Goal: Task Accomplishment & Management: Complete application form

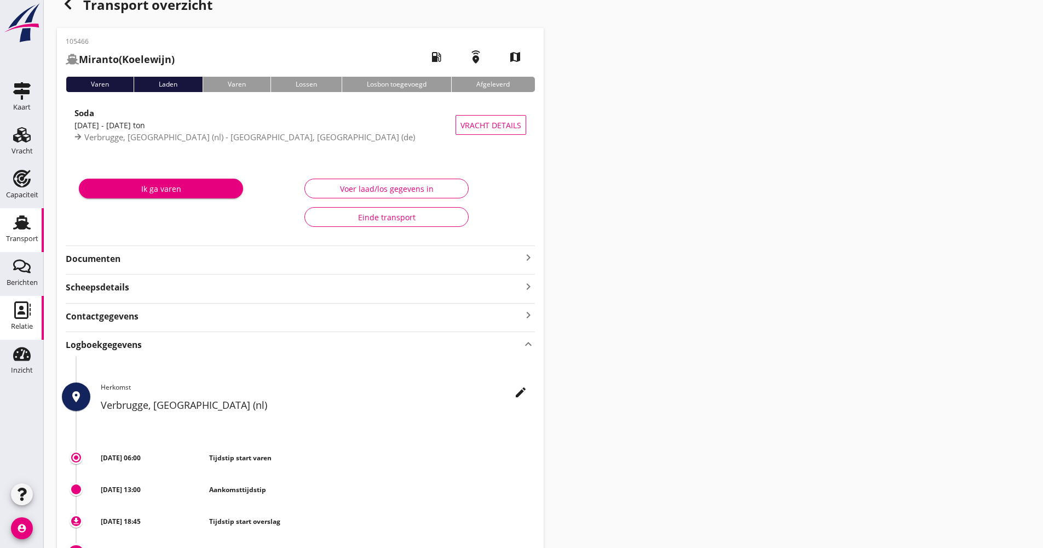
click at [33, 327] on link "Relatie Relatie" at bounding box center [22, 318] width 44 height 44
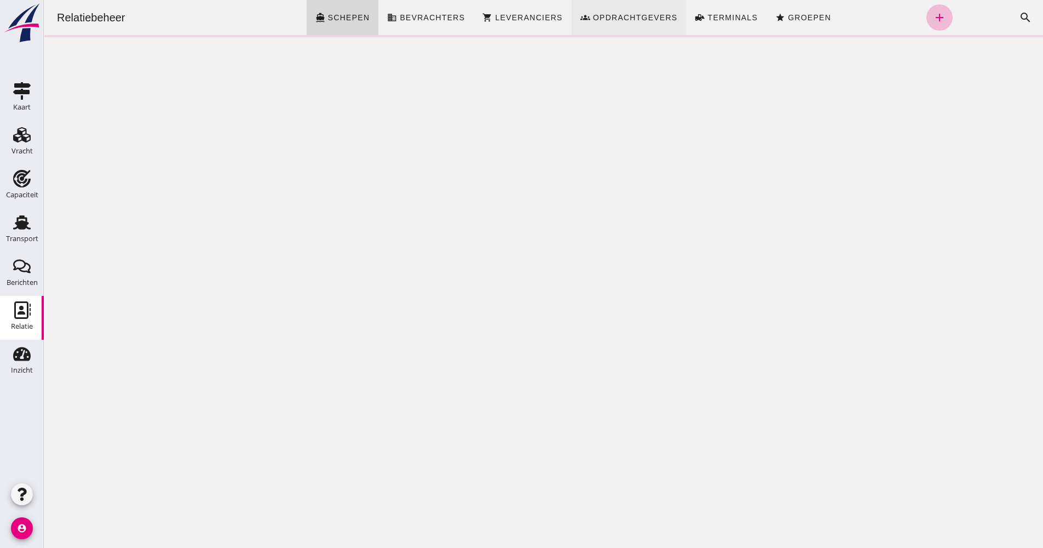
click at [646, 24] on link "groups Opdrachtgevers" at bounding box center [629, 17] width 115 height 35
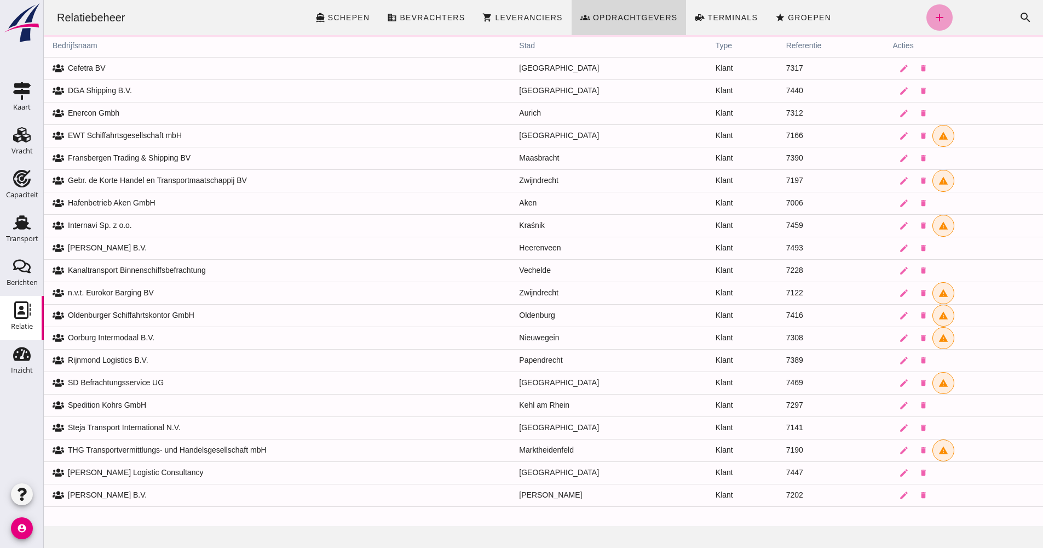
drag, startPoint x: 620, startPoint y: 45, endPoint x: 923, endPoint y: 23, distance: 304.2
click at [933, 23] on icon "add" at bounding box center [939, 17] width 13 height 13
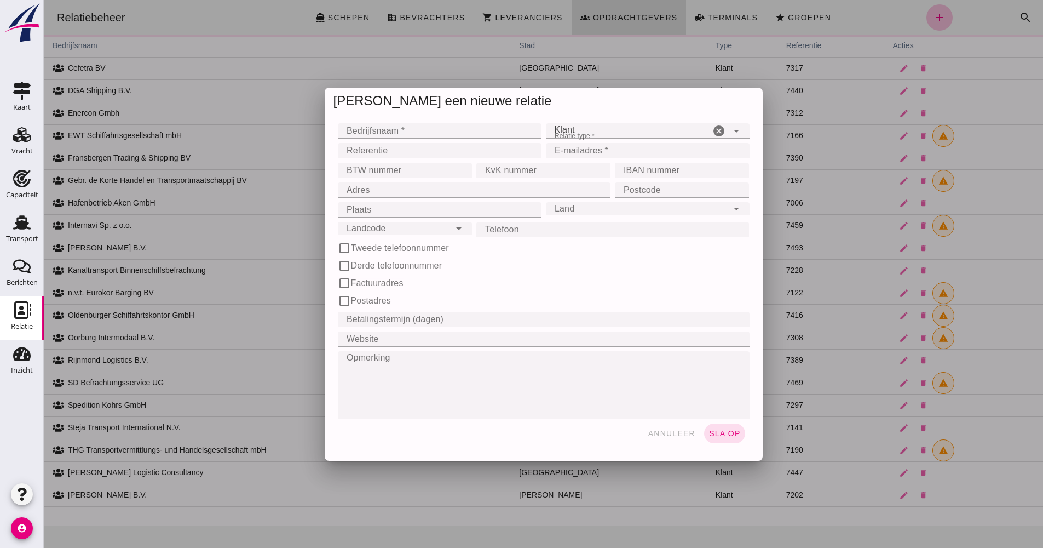
click at [453, 133] on input "Bedrijfsnaam *" at bounding box center [436, 130] width 197 height 15
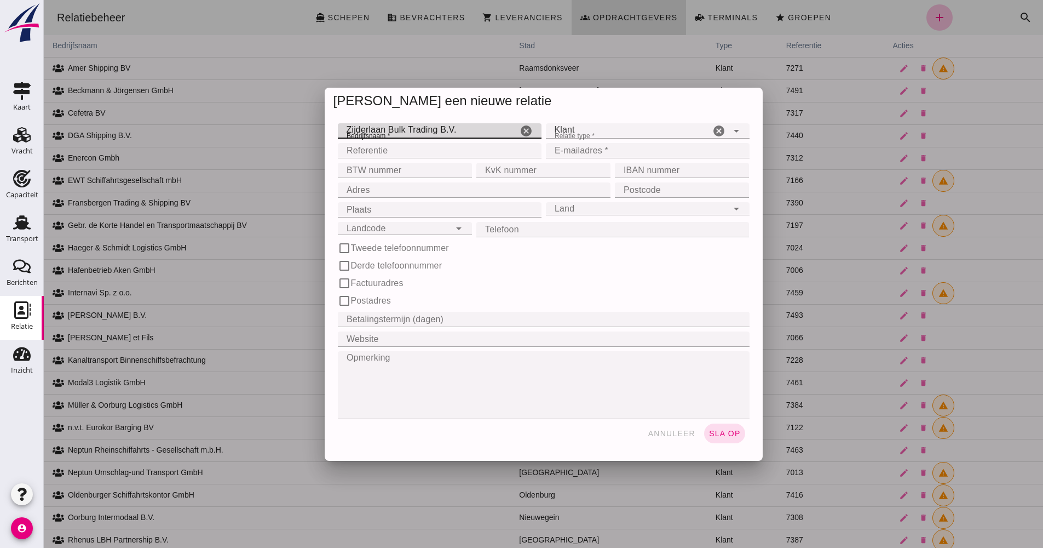
type input "Zijderlaan Bulk Trading B.V."
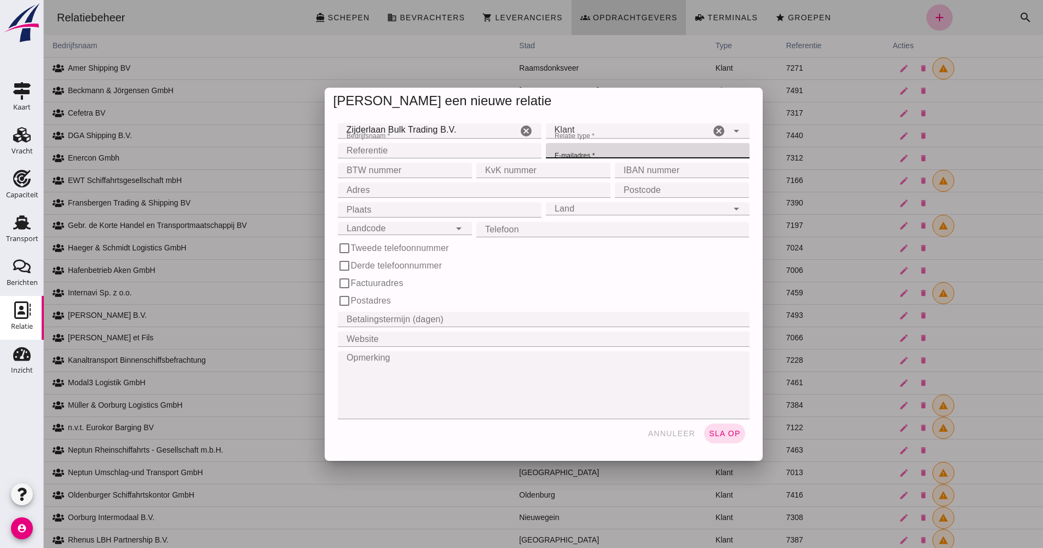
paste input "[EMAIL_ADDRESS][DOMAIN_NAME]>;"
type input "[EMAIL_ADDRESS][DOMAIN_NAME]"
click at [580, 127] on div "Klant client" at bounding box center [628, 130] width 164 height 15
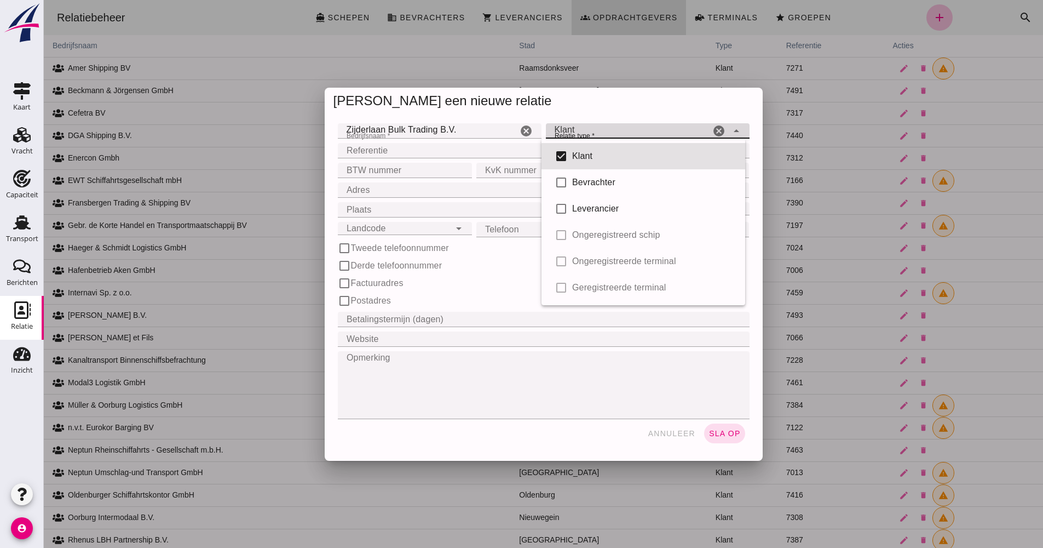
click at [584, 116] on div "Bedrijfsnaam * Bedrijfsnaam * Zijderlaan Bulk Trading B.V. cancel Relatie type …" at bounding box center [544, 287] width 438 height 346
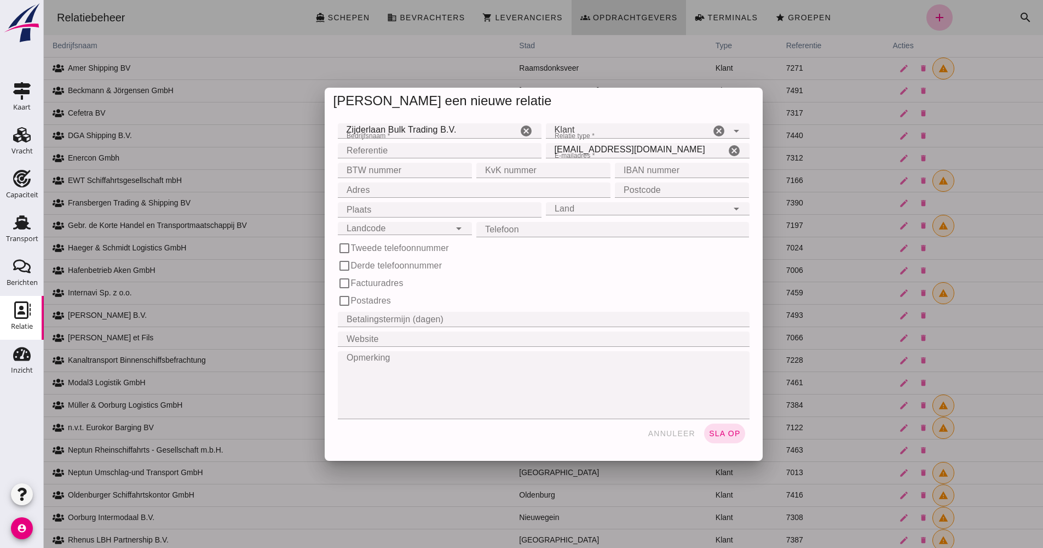
click at [392, 196] on input "Adres" at bounding box center [471, 189] width 267 height 15
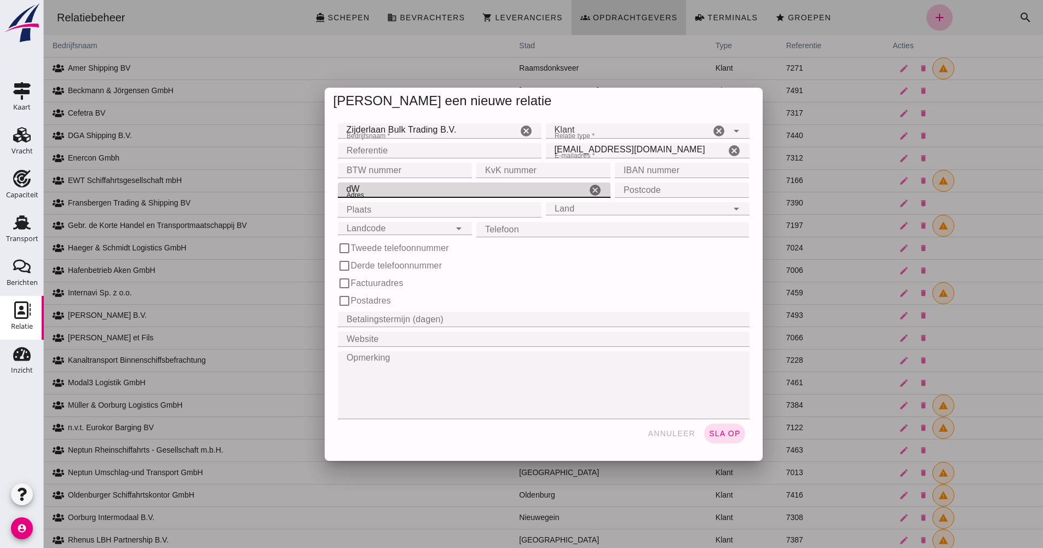
type input "d"
type input "[STREET_ADDRESS]"
click at [368, 226] on input "Landcode" at bounding box center [394, 221] width 112 height 13
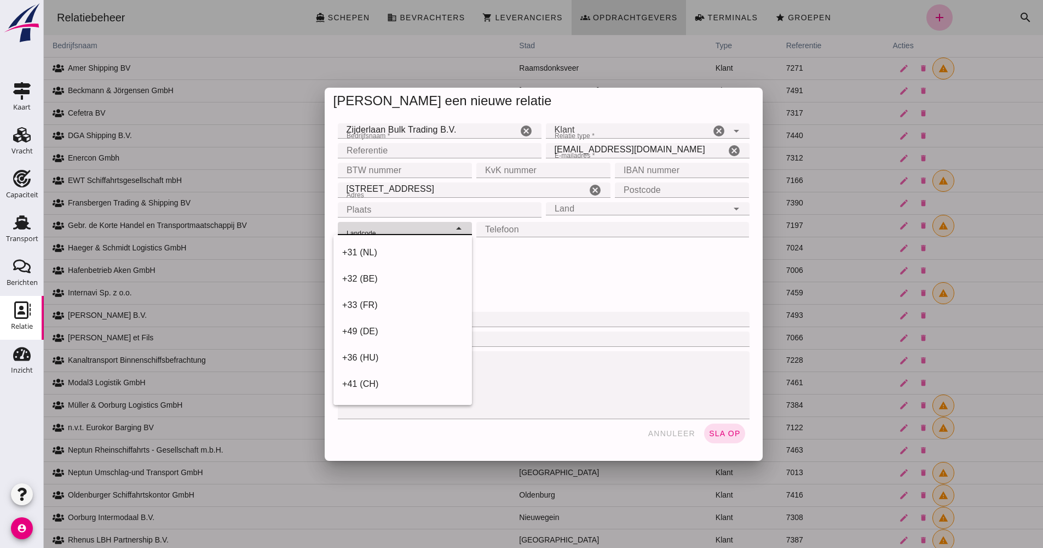
click at [634, 191] on input "Postcode" at bounding box center [679, 189] width 128 height 15
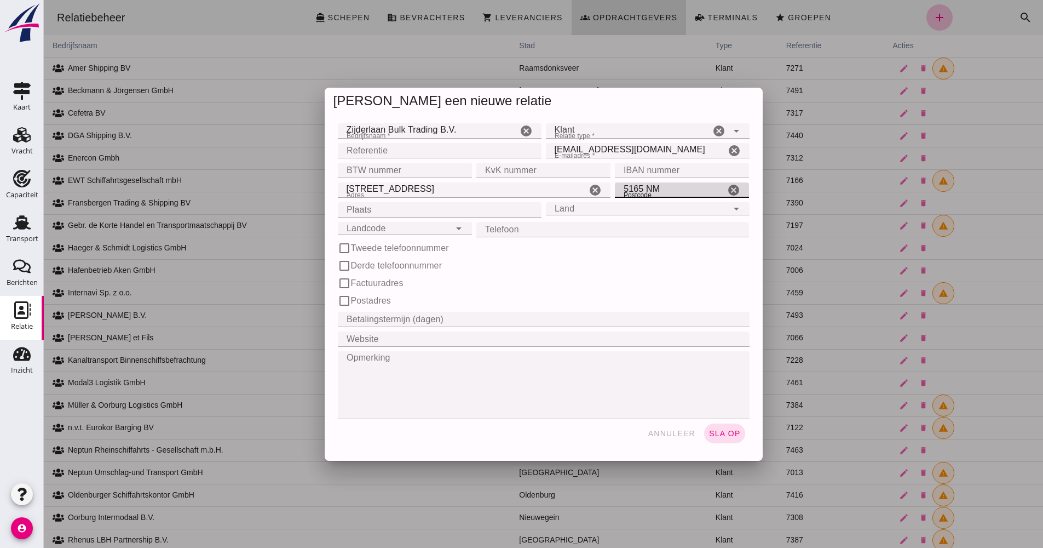
type input "5165 NM"
click at [437, 205] on input "Plaats" at bounding box center [436, 209] width 197 height 15
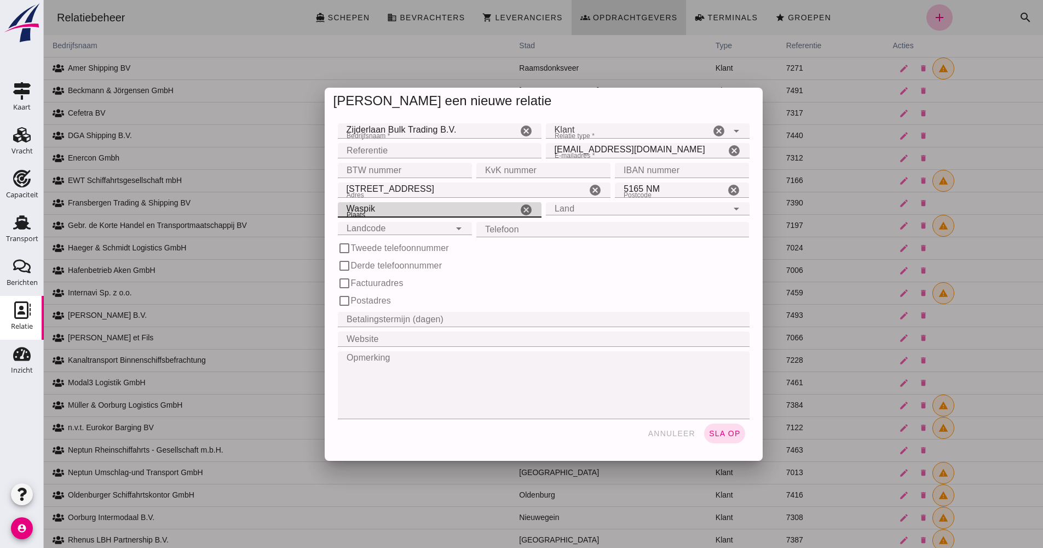
type input "Waspik"
click at [629, 213] on div "Land Land" at bounding box center [637, 208] width 182 height 13
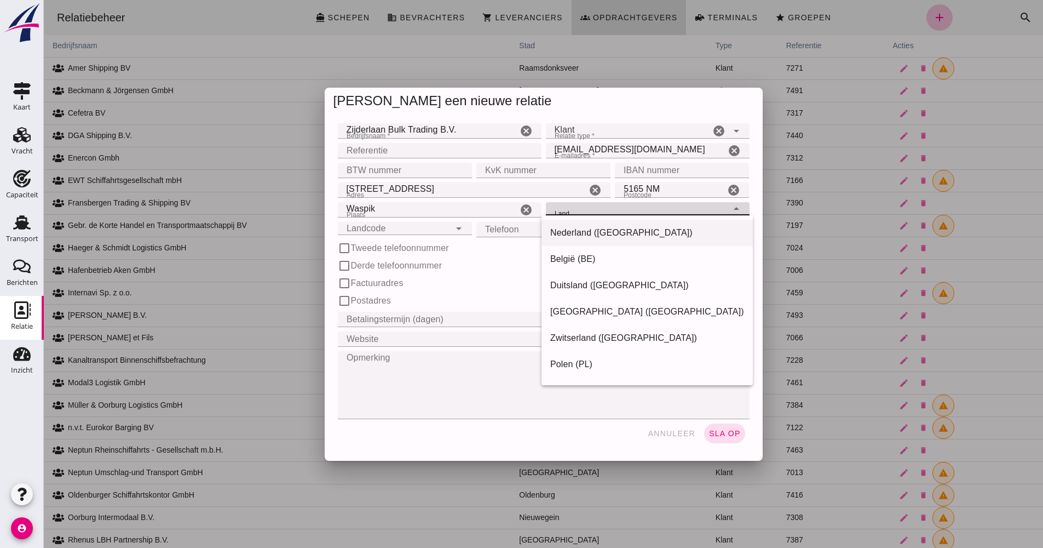
click at [621, 229] on div "Nederland ([GEOGRAPHIC_DATA])" at bounding box center [647, 232] width 194 height 13
type input "Nederland ([GEOGRAPHIC_DATA])"
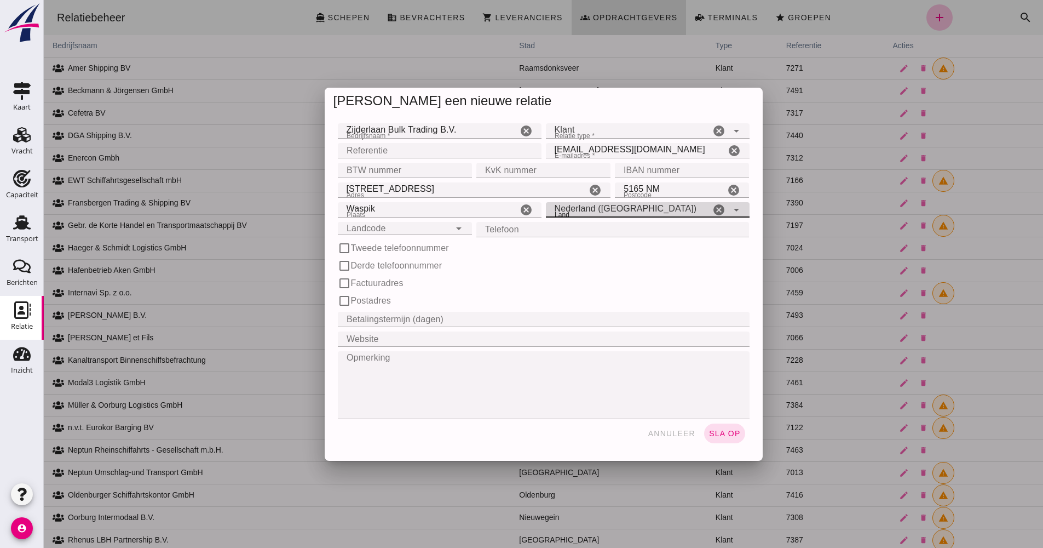
click at [446, 229] on div "Landcode Landcode cancel arrow_drop_down" at bounding box center [405, 228] width 134 height 13
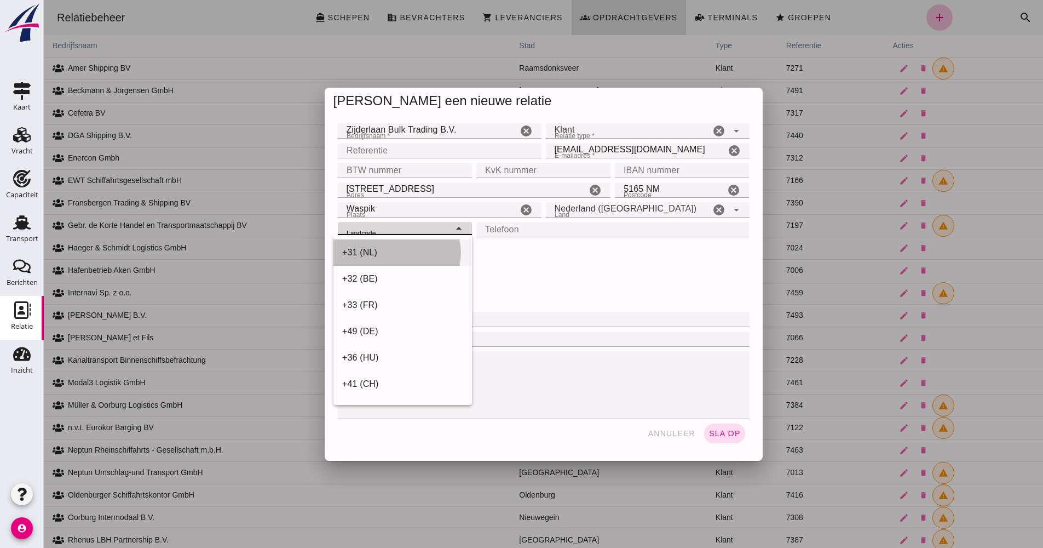
click at [412, 251] on div "+31 (NL)" at bounding box center [402, 252] width 121 height 13
type input "+31 (NL)"
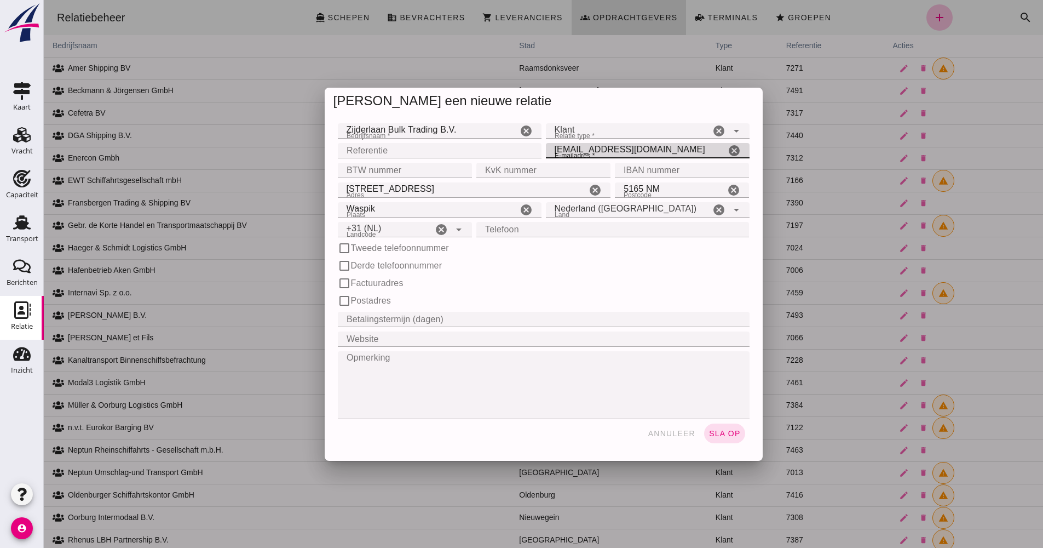
drag, startPoint x: 671, startPoint y: 153, endPoint x: 554, endPoint y: 146, distance: 118.0
click at [545, 142] on div "E-mailadres * E-mailadres * [EMAIL_ADDRESS][DOMAIN_NAME] cancel" at bounding box center [648, 151] width 208 height 20
paste input "voice"
type input "[EMAIL_ADDRESS][DOMAIN_NAME]"
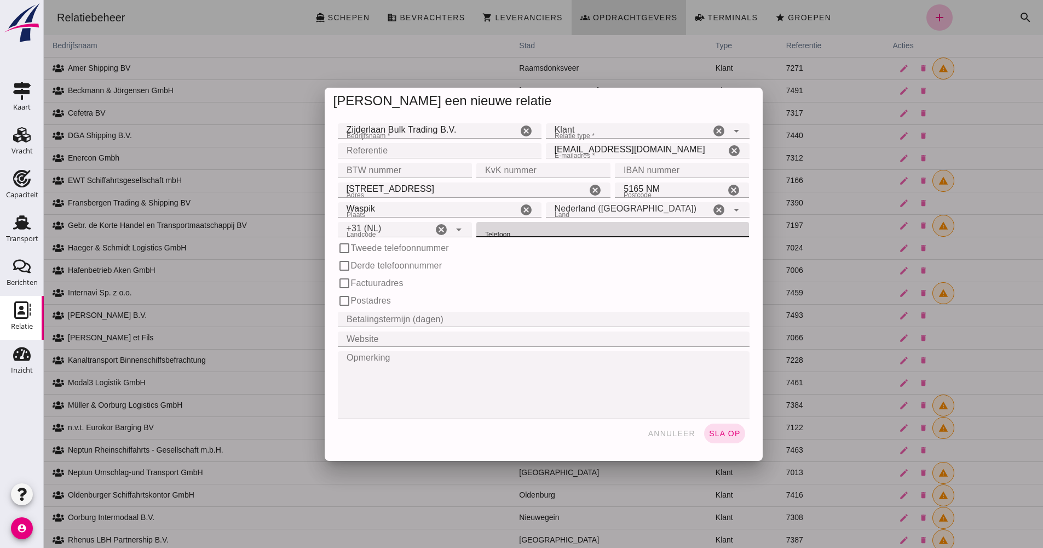
paste input "+ 31 (0)416 – 31 90 09"
drag, startPoint x: 513, startPoint y: 228, endPoint x: 458, endPoint y: 229, distance: 54.8
click at [460, 229] on div "Landcode Landcode +31 (NL) +31 ([GEOGRAPHIC_DATA]) cancel arrow_drop_down Telef…" at bounding box center [544, 230] width 416 height 20
click at [510, 226] on input "0416 – 31 90 09" at bounding box center [601, 229] width 249 height 15
drag, startPoint x: 486, startPoint y: 229, endPoint x: 478, endPoint y: 232, distance: 9.4
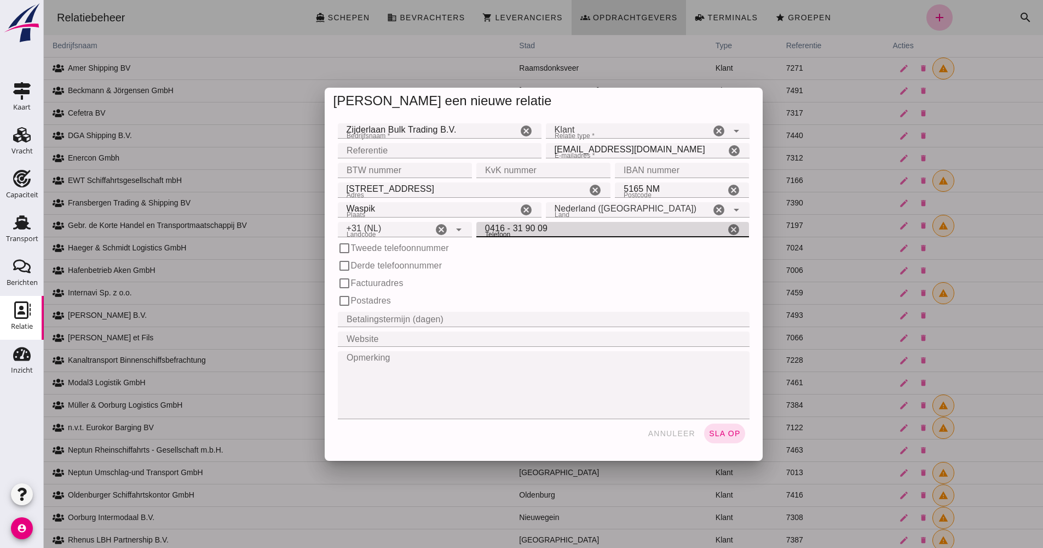
click at [478, 232] on input "0416 - 31 90 09" at bounding box center [601, 229] width 249 height 15
type input "416 - 31 90 09"
click at [719, 434] on span "sla op" at bounding box center [725, 433] width 32 height 9
